Goal: Task Accomplishment & Management: Use online tool/utility

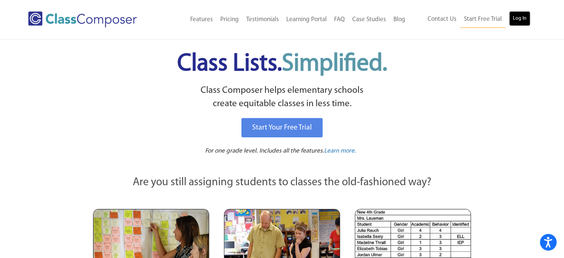
click at [519, 17] on link "Log In" at bounding box center [519, 18] width 21 height 15
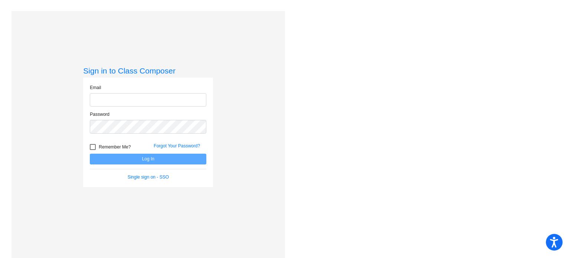
type input "d.bell@komets.k12.mn.us"
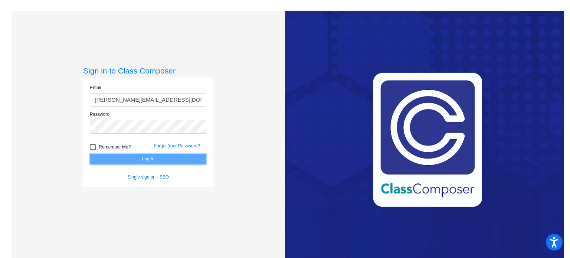
click at [131, 164] on button "Log In" at bounding box center [148, 158] width 116 height 11
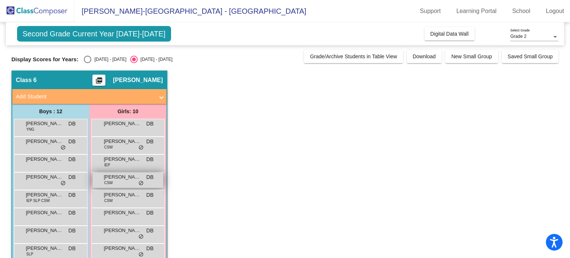
click at [129, 183] on div "Charlotte Bevis CSW DB lock do_not_disturb_alt" at bounding box center [127, 179] width 71 height 15
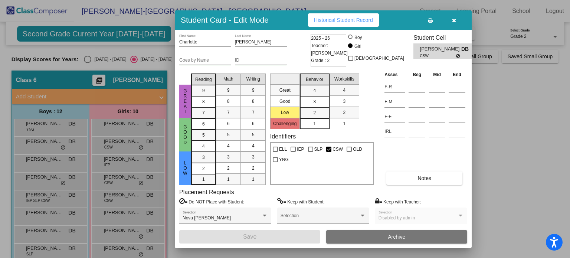
click at [85, 59] on div at bounding box center [285, 129] width 570 height 258
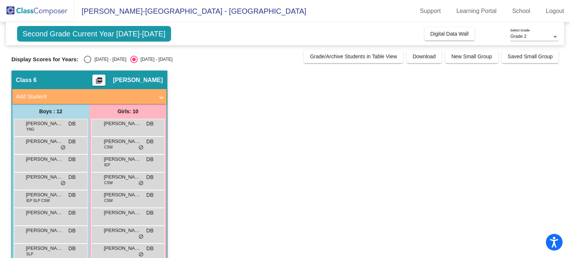
click at [87, 59] on div "Select an option" at bounding box center [87, 59] width 7 height 7
click at [87, 63] on input "2024 - 2025" at bounding box center [87, 63] width 0 height 0
radio input "true"
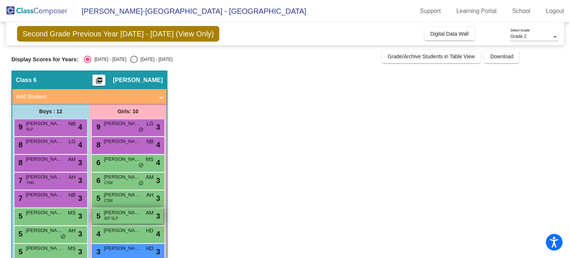
click at [130, 217] on div "5 Zyanya Forney IEP SLP AM lock do_not_disturb_alt 3" at bounding box center [127, 215] width 71 height 15
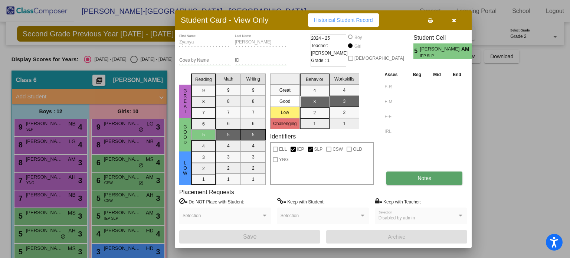
click at [411, 176] on button "Notes" at bounding box center [424, 177] width 76 height 13
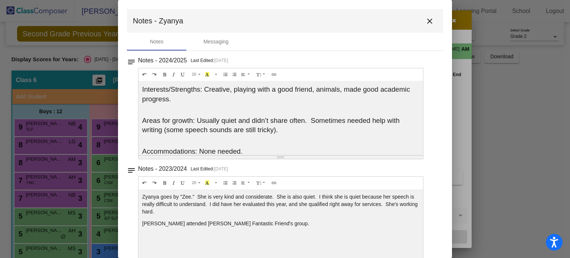
click at [425, 20] on mat-icon "close" at bounding box center [429, 21] width 9 height 9
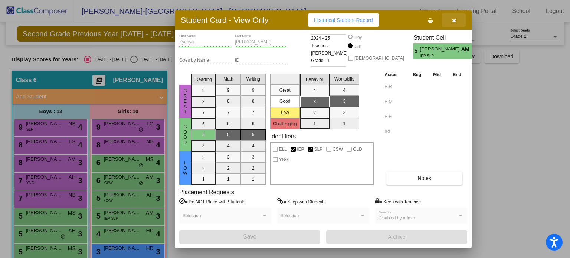
click at [453, 20] on icon "button" at bounding box center [454, 20] width 4 height 5
